Goal: Information Seeking & Learning: Learn about a topic

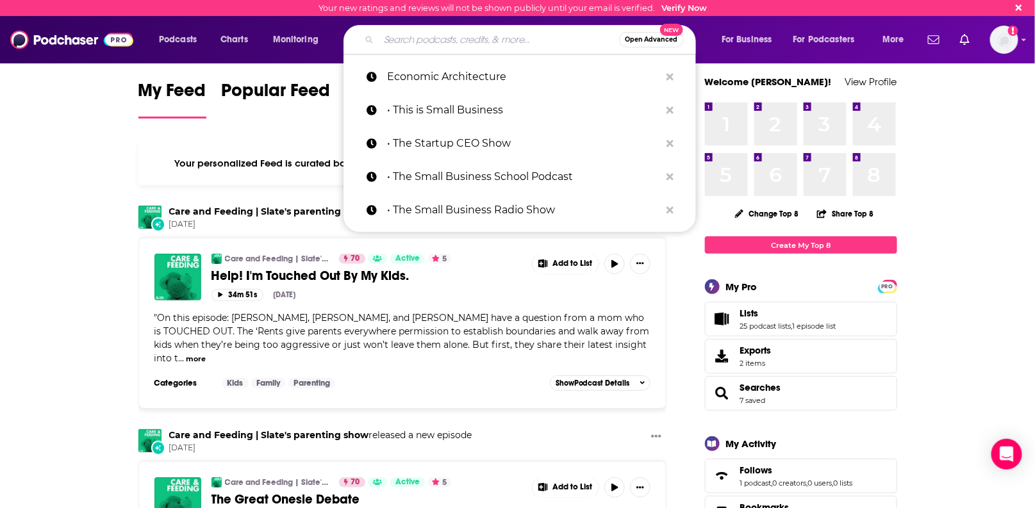
click at [499, 35] on input "Search podcasts, credits, & more..." at bounding box center [499, 39] width 240 height 21
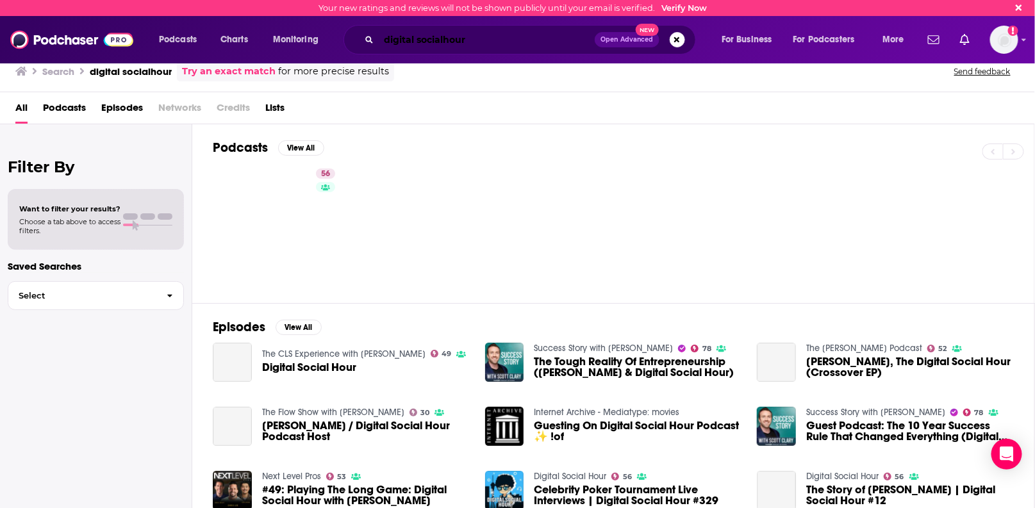
click at [442, 42] on input "digital socialhour" at bounding box center [487, 39] width 216 height 21
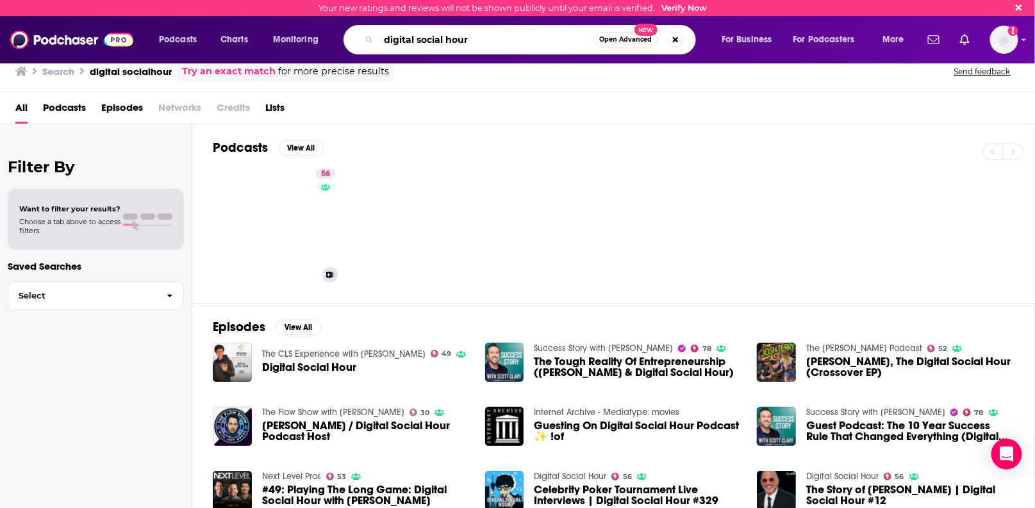
type input "digital social hour"
click at [299, 193] on link "56 Digital Social Hour" at bounding box center [281, 225] width 124 height 124
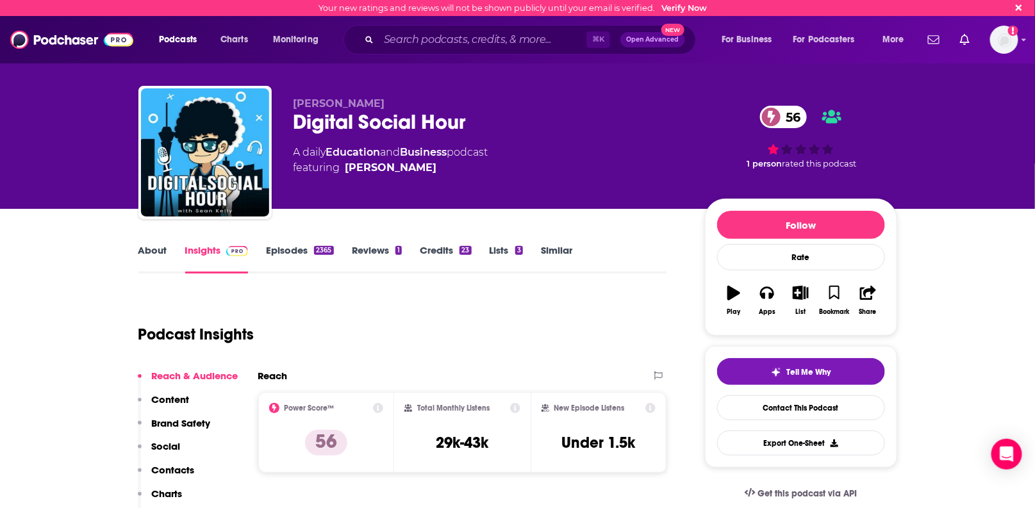
click at [298, 251] on link "Episodes 2365" at bounding box center [299, 258] width 67 height 29
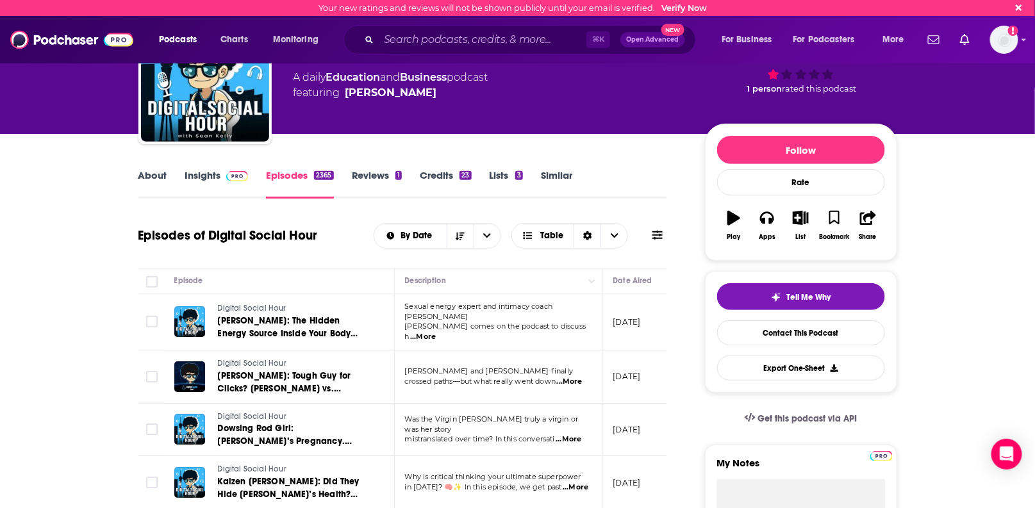
scroll to position [72, 0]
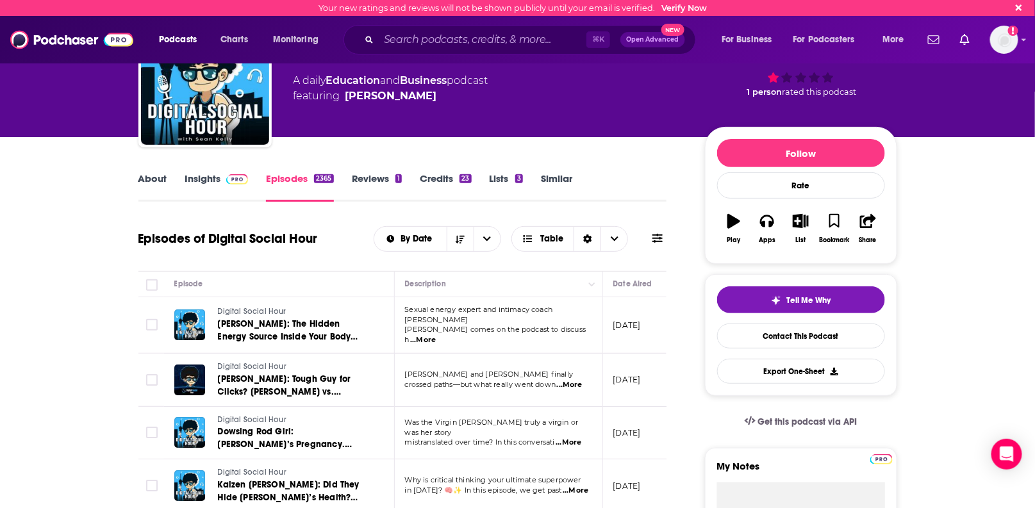
click at [149, 179] on link "About" at bounding box center [152, 186] width 29 height 29
